Goal: Find specific page/section

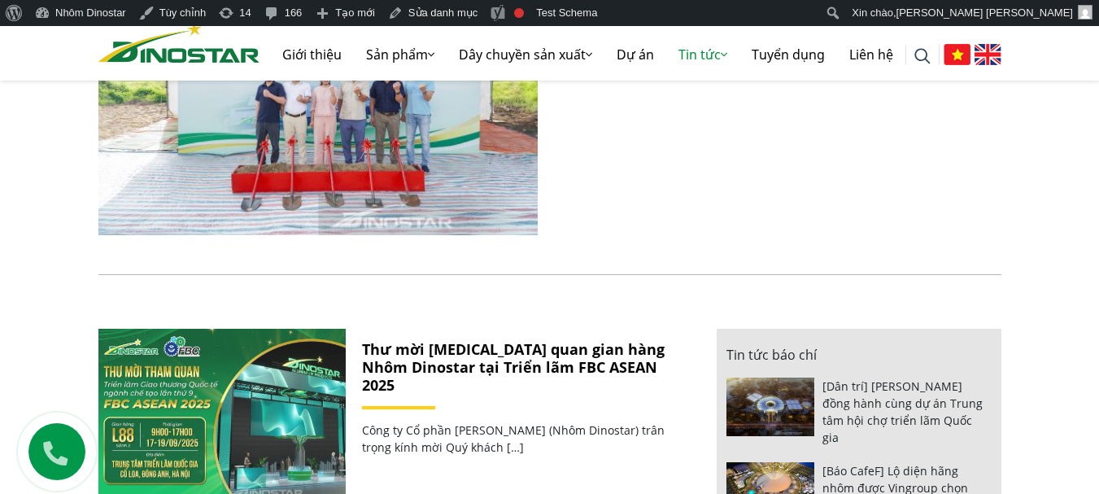
scroll to position [651, 0]
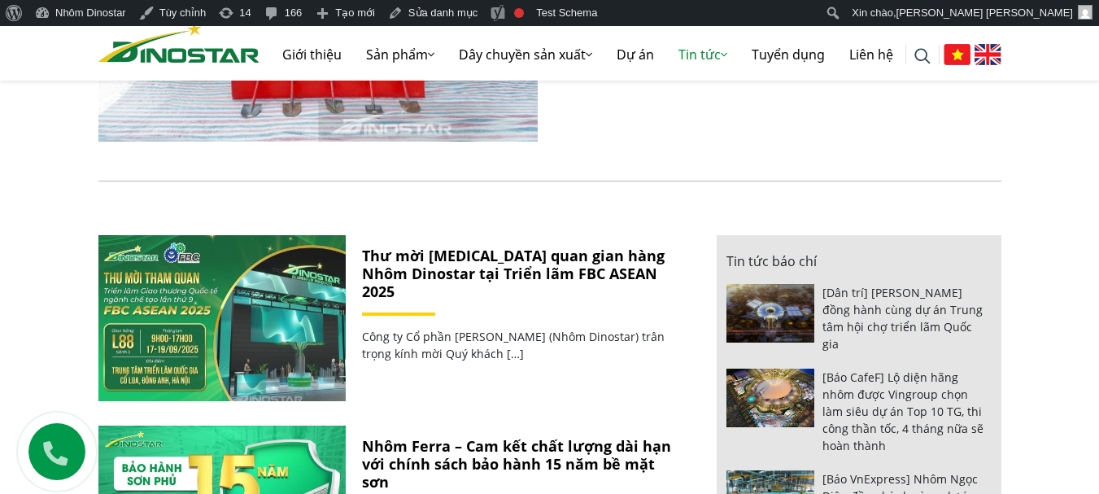
click at [256, 312] on img at bounding box center [222, 317] width 264 height 177
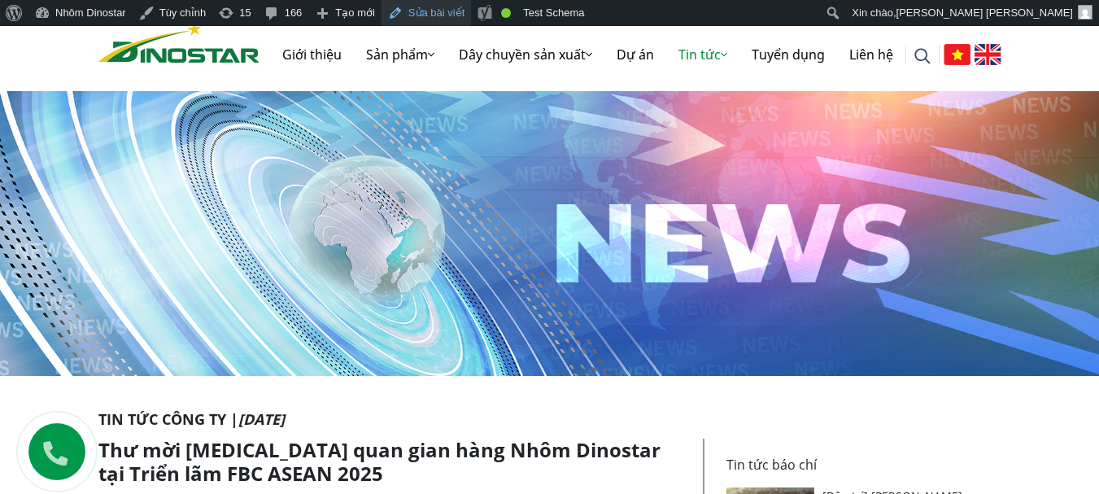
click at [417, 9] on link "Sửa bài viết" at bounding box center [427, 13] width 90 height 26
